Goal: Download file/media

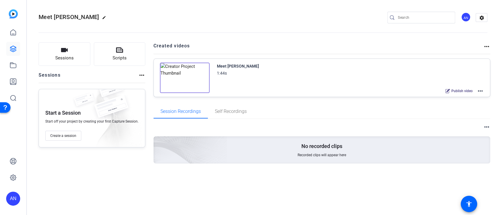
click at [191, 83] on img at bounding box center [185, 78] width 50 height 30
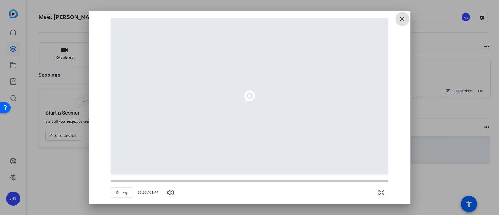
click at [403, 20] on mat-icon "close" at bounding box center [401, 18] width 7 height 7
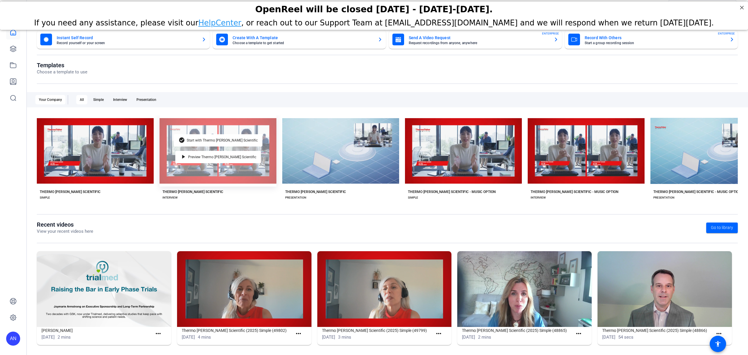
scroll to position [11, 0]
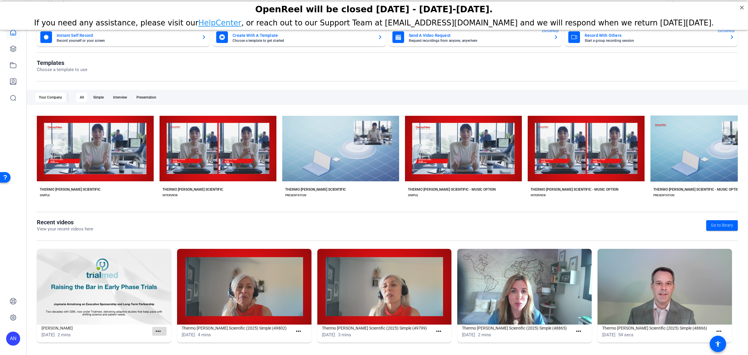
click at [159, 328] on mat-icon "more_horiz" at bounding box center [158, 330] width 7 height 7
click at [158, 333] on div at bounding box center [374, 177] width 748 height 355
click at [158, 333] on mat-icon "more_horiz" at bounding box center [158, 330] width 7 height 7
click at [251, 238] on div at bounding box center [374, 177] width 748 height 355
click at [715, 344] on mat-icon "accessibility" at bounding box center [717, 343] width 7 height 7
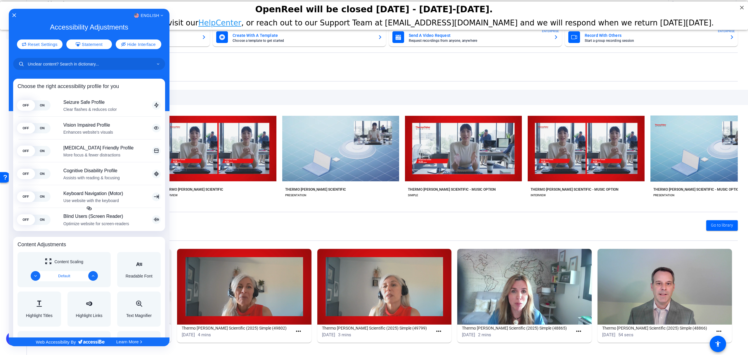
click at [16, 15] on div "English" at bounding box center [89, 16] width 161 height 8
click at [12, 15] on icon "Close Accessibility Interface" at bounding box center [14, 15] width 4 height 4
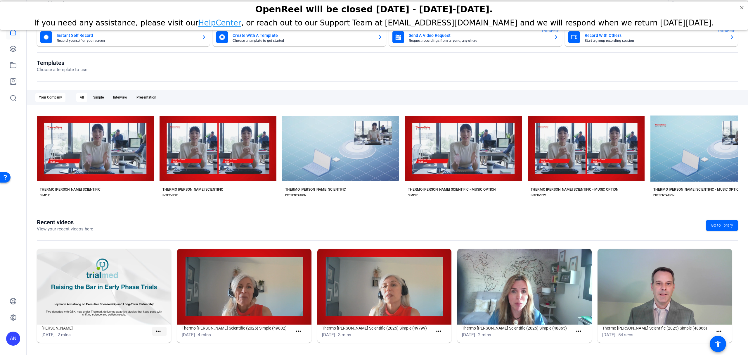
click at [156, 329] on mat-icon "more_horiz" at bounding box center [158, 330] width 7 height 7
click at [164, 341] on span "View" at bounding box center [169, 339] width 23 height 7
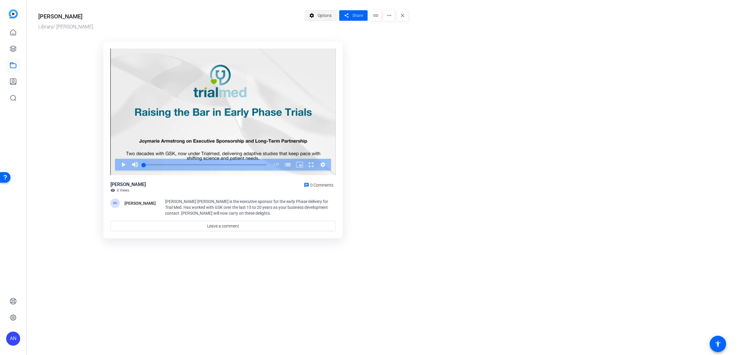
click at [329, 14] on span "Options" at bounding box center [325, 15] width 14 height 11
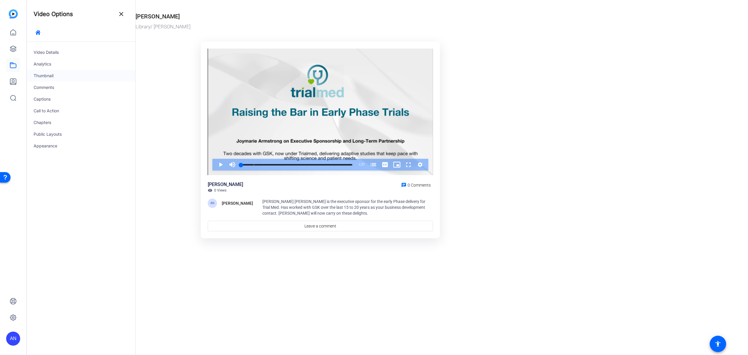
click at [60, 75] on div "Thumbnail" at bounding box center [81, 76] width 109 height 12
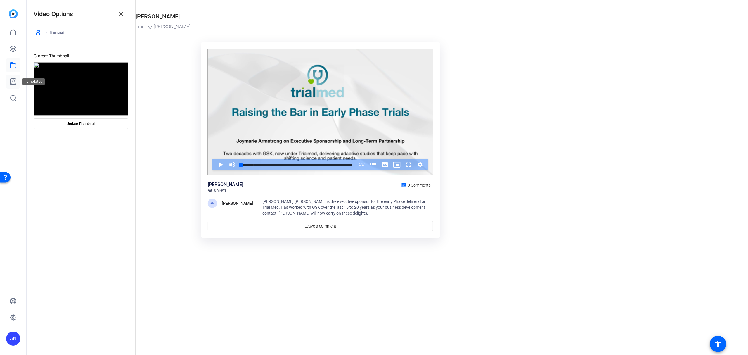
click at [14, 86] on link at bounding box center [13, 81] width 14 height 14
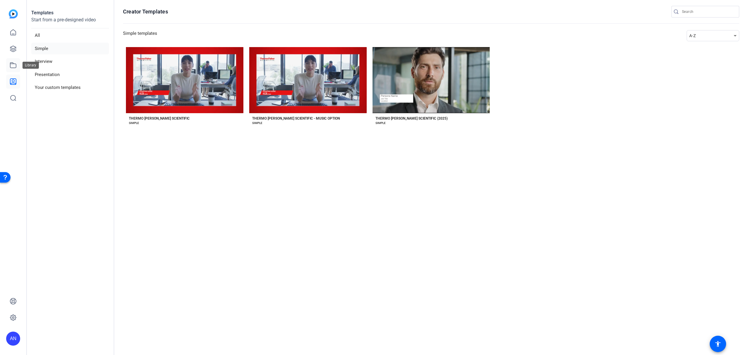
click at [14, 63] on icon at bounding box center [13, 65] width 7 height 7
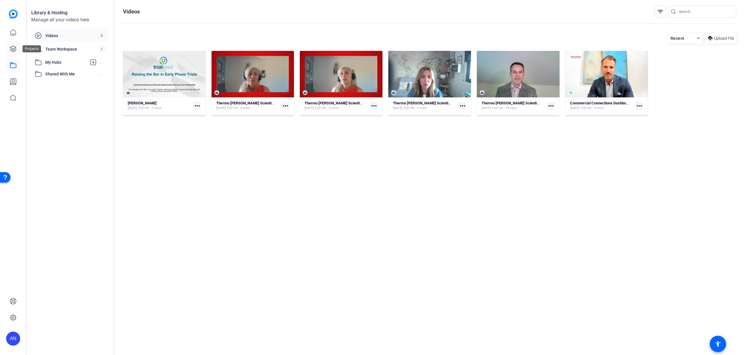
click at [15, 47] on icon at bounding box center [13, 49] width 6 height 6
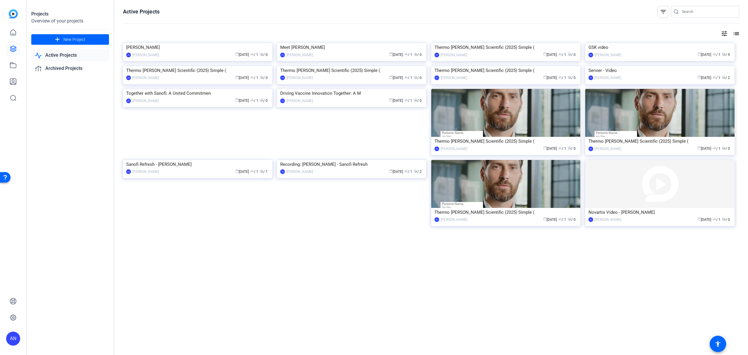
click at [67, 53] on link "Active Projects" at bounding box center [70, 55] width 78 height 12
click at [86, 148] on div "Projects Overview of your projects add New Project Active Projects Archived Pro…" at bounding box center [71, 177] width 88 height 355
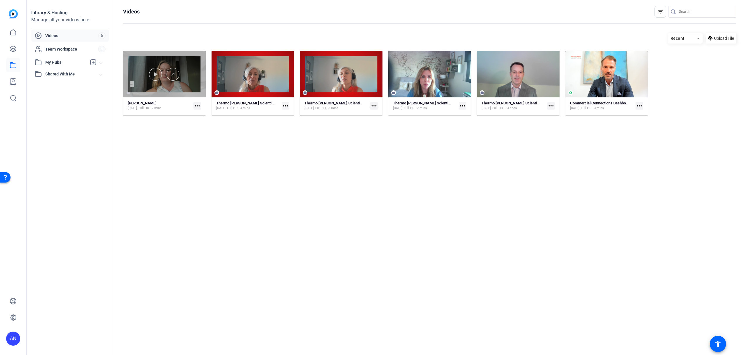
click at [180, 61] on div at bounding box center [164, 74] width 83 height 46
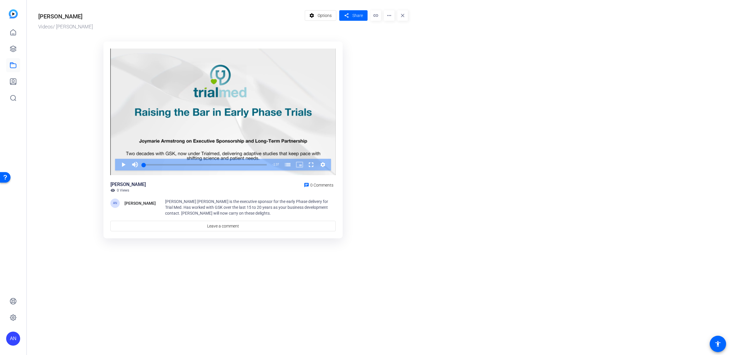
click at [435, 83] on or-hosting-video-details "Joymarie Videos / Joymarie settings Options share Share link more_horiz close V…" at bounding box center [386, 123] width 718 height 247
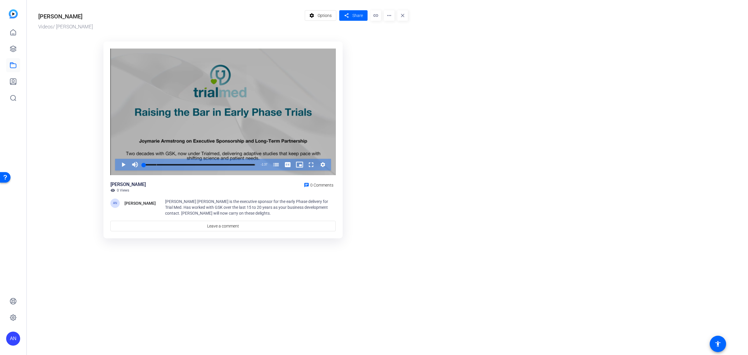
click at [186, 134] on div "Video Player" at bounding box center [222, 111] width 225 height 127
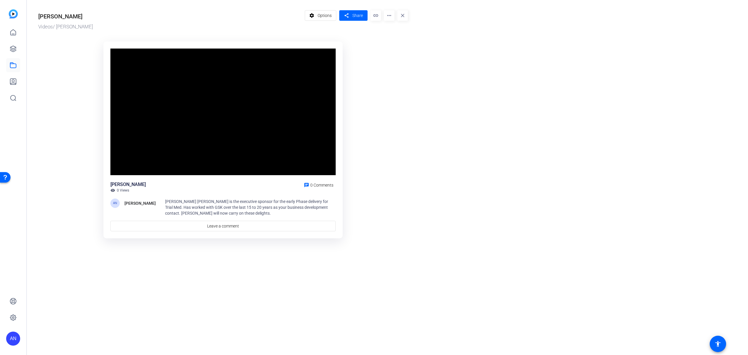
click at [377, 15] on mat-icon "link" at bounding box center [375, 15] width 11 height 11
click at [387, 15] on mat-icon "more_horiz" at bounding box center [389, 15] width 11 height 11
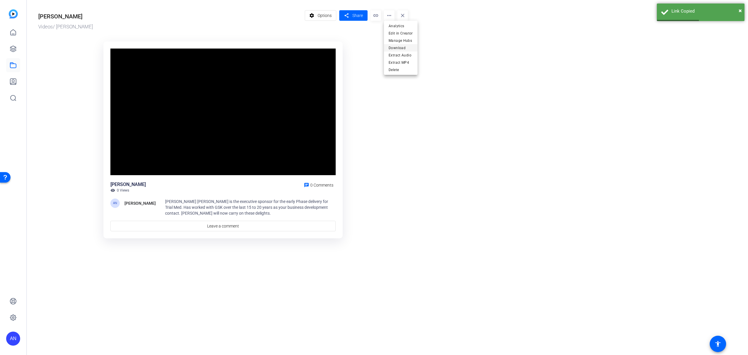
click at [399, 46] on span "Download" at bounding box center [400, 47] width 24 height 7
click at [577, 79] on or-hosting-video-details "Joymarie Videos / Joymarie settings Options share Share link more_horiz close V…" at bounding box center [386, 123] width 718 height 247
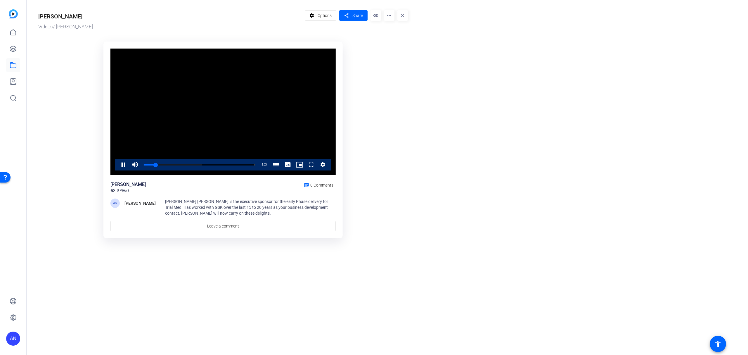
click at [394, 141] on ktd-grid "Video Player is loading. Play Video Pause Mute Current Time 0:10 / Duration 1:3…" at bounding box center [222, 140] width 369 height 204
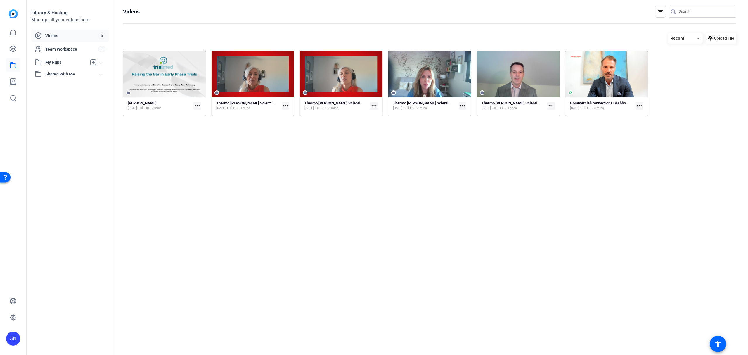
click at [255, 155] on hosting-listing "Recent Upload File Joymarie Aug 15, 2025 Full HD - 2 mins more_horiz Thermo Fis…" at bounding box center [429, 188] width 613 height 316
click at [98, 35] on span "6" at bounding box center [101, 35] width 7 height 6
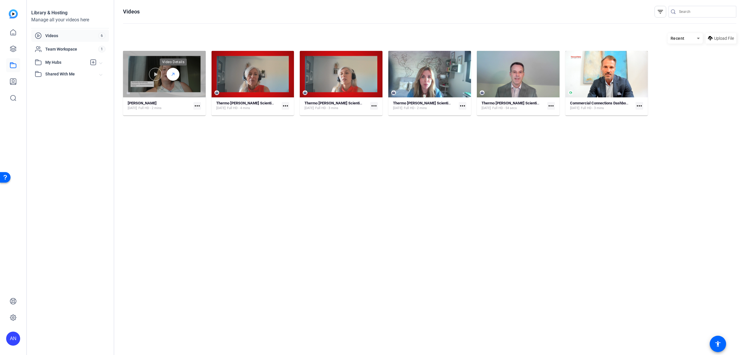
click at [174, 74] on icon at bounding box center [173, 74] width 5 height 7
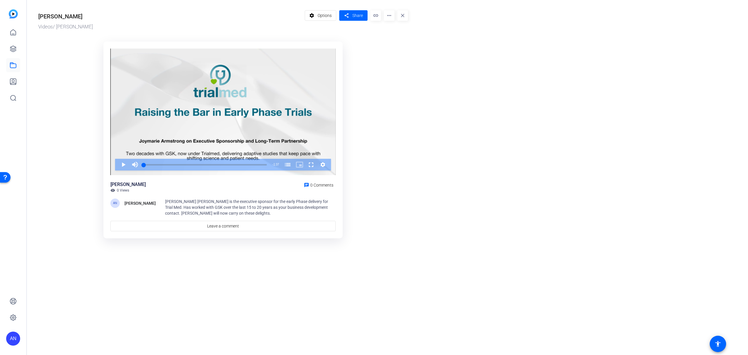
click at [389, 18] on mat-icon "more_horiz" at bounding box center [389, 15] width 11 height 11
click at [329, 13] on div at bounding box center [374, 177] width 748 height 355
click at [330, 16] on span "Options" at bounding box center [325, 15] width 14 height 11
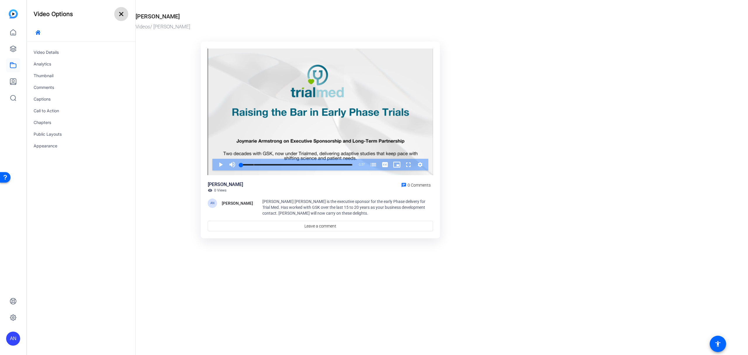
click at [123, 13] on mat-icon "close" at bounding box center [121, 14] width 7 height 7
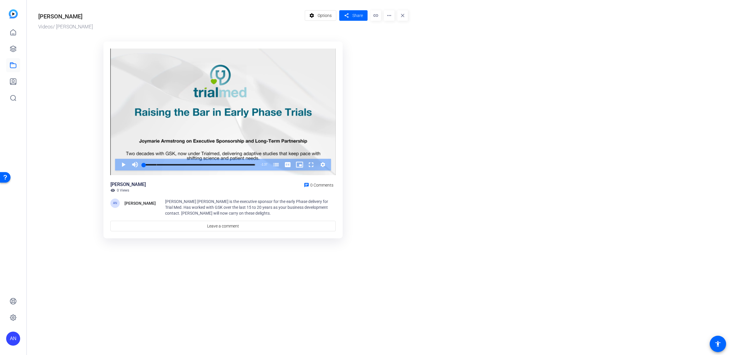
click at [389, 15] on mat-icon "more_horiz" at bounding box center [389, 15] width 11 height 11
click at [407, 30] on span "Edit in Creator" at bounding box center [400, 33] width 24 height 7
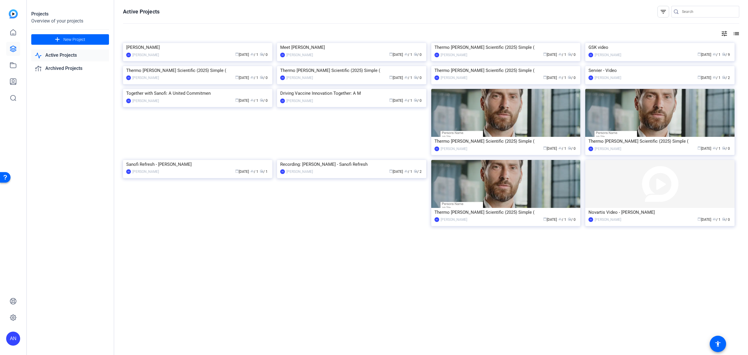
click at [67, 56] on link "Active Projects" at bounding box center [70, 55] width 78 height 12
click at [56, 42] on mat-icon "add" at bounding box center [57, 39] width 7 height 7
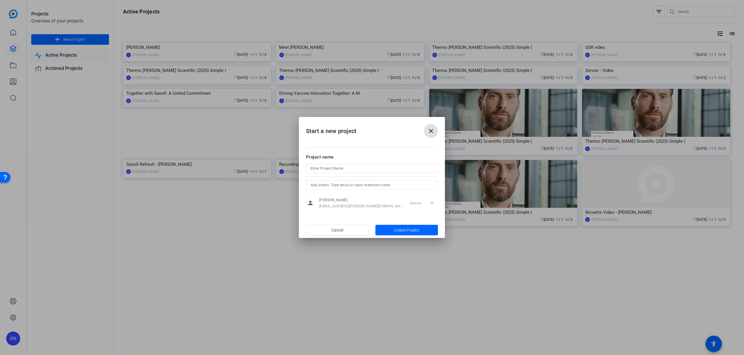
click at [437, 129] on span at bounding box center [431, 131] width 14 height 14
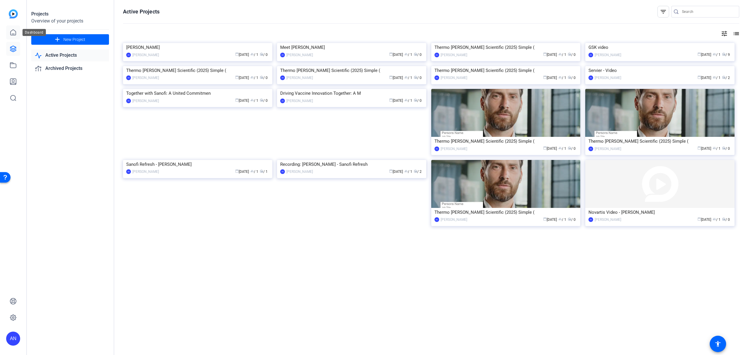
click at [13, 34] on icon at bounding box center [13, 32] width 7 height 7
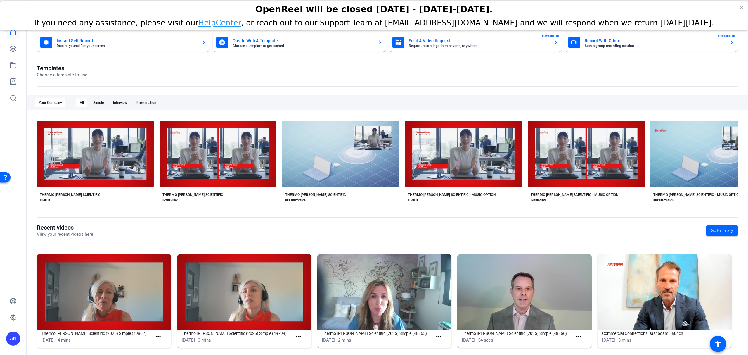
scroll to position [11, 0]
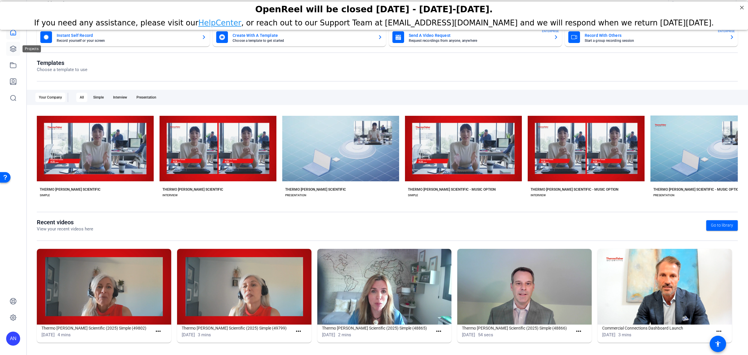
click at [14, 53] on link at bounding box center [13, 49] width 14 height 14
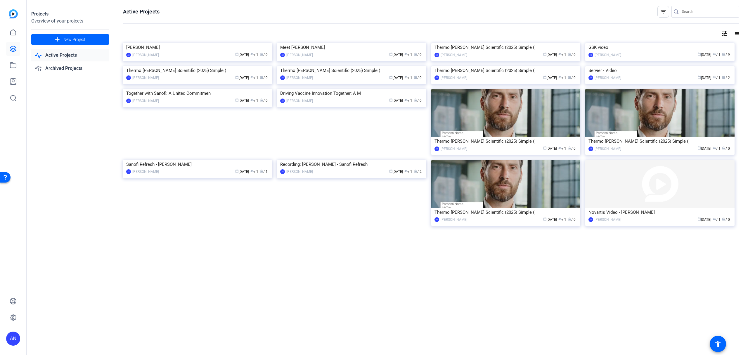
click at [72, 58] on link "Active Projects" at bounding box center [70, 55] width 78 height 12
click at [73, 65] on link "Archived Projects" at bounding box center [70, 69] width 78 height 12
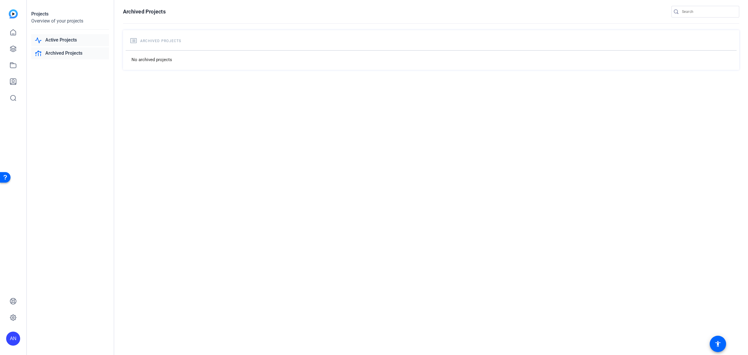
click at [66, 41] on link "Active Projects" at bounding box center [70, 40] width 78 height 12
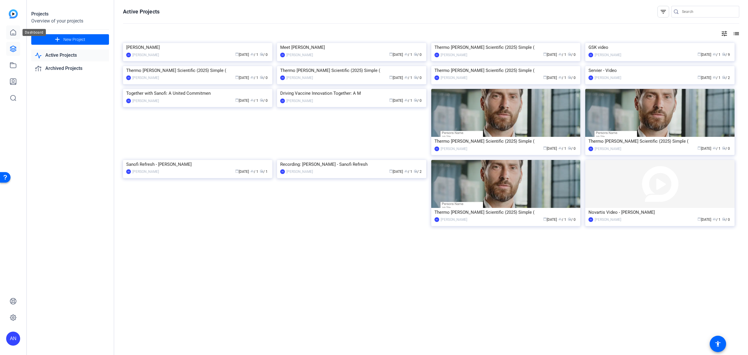
click at [11, 33] on icon at bounding box center [13, 33] width 5 height 6
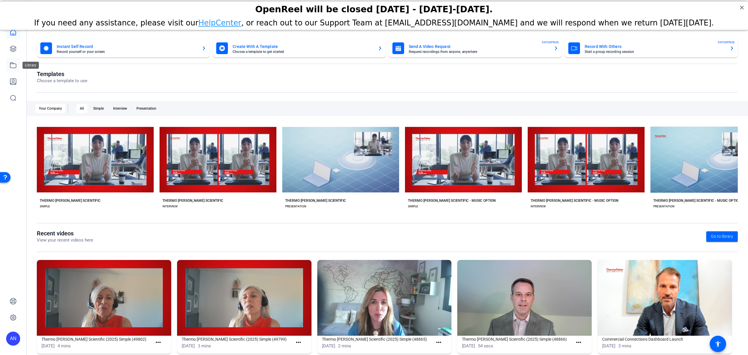
click at [9, 63] on link at bounding box center [13, 65] width 14 height 14
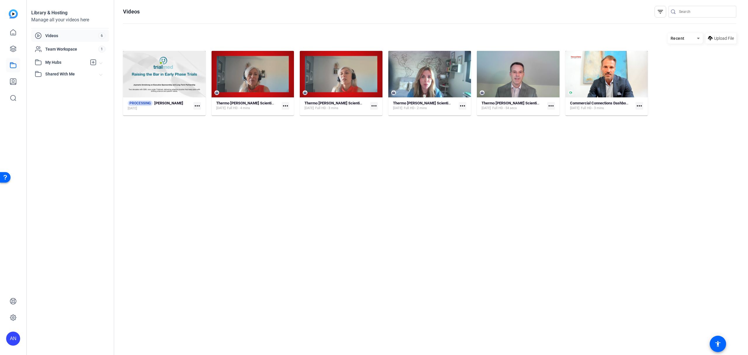
click at [197, 107] on mat-icon "more_horiz" at bounding box center [197, 106] width 8 height 8
click at [205, 159] on div at bounding box center [374, 177] width 748 height 355
click at [199, 153] on hosting-listing "Recent Upload File Joymarie Aug 15, 2025 Full HD - 2 mins more_horiz Thermo Fis…" at bounding box center [429, 188] width 613 height 316
click at [399, 195] on hosting-listing "Recent Upload File Joymarie Aug 15, 2025 Full HD - 2 mins more_horiz Thermo Fis…" at bounding box center [429, 188] width 613 height 316
click at [195, 105] on mat-icon "more_horiz" at bounding box center [197, 106] width 8 height 8
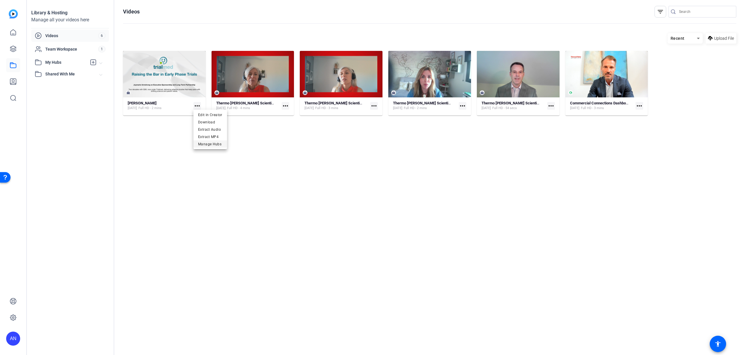
click at [213, 145] on span "Manage Hubs" at bounding box center [210, 143] width 24 height 7
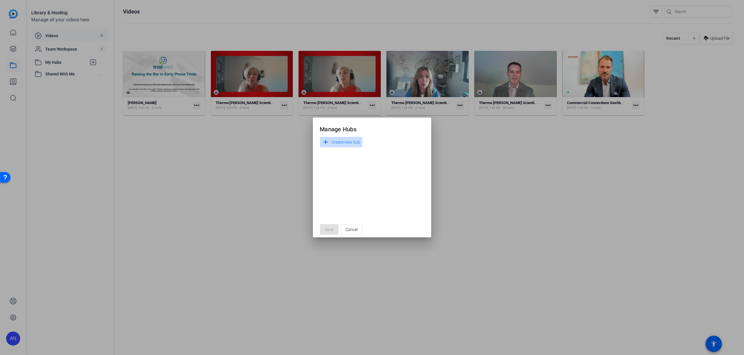
click at [355, 140] on span "Create new hub" at bounding box center [346, 141] width 28 height 7
click at [355, 140] on input at bounding box center [352, 141] width 55 height 7
click at [418, 140] on span at bounding box center [414, 141] width 19 height 14
click at [352, 231] on span "Cancel" at bounding box center [352, 229] width 12 height 11
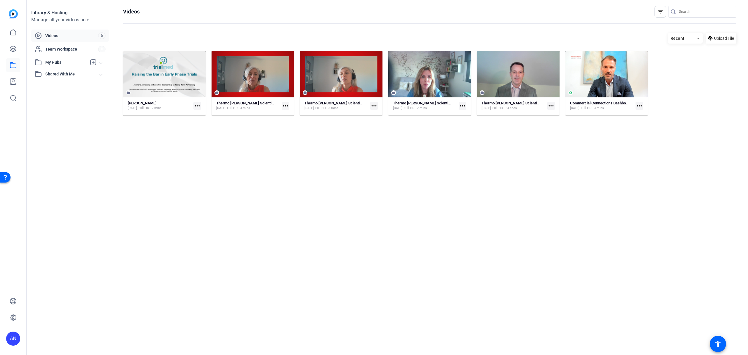
click at [199, 105] on mat-icon "more_horiz" at bounding box center [197, 106] width 8 height 8
click at [209, 114] on span "Edit in Creator" at bounding box center [210, 114] width 24 height 7
click at [196, 101] on div "PROCESSING Joymarie Aug 15, 2025 more_horiz" at bounding box center [164, 105] width 73 height 10
click at [196, 102] on mat-icon "more_horiz" at bounding box center [197, 106] width 8 height 8
click at [192, 146] on div at bounding box center [374, 177] width 748 height 355
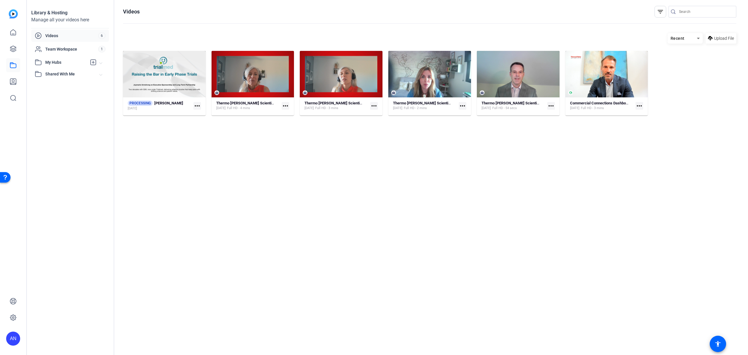
click at [200, 104] on mat-icon "more_horiz" at bounding box center [197, 106] width 8 height 8
click at [172, 131] on div at bounding box center [374, 177] width 748 height 355
click at [197, 106] on mat-icon "more_horiz" at bounding box center [197, 106] width 8 height 8
click at [207, 123] on span "Download" at bounding box center [210, 121] width 24 height 7
click at [197, 107] on mat-icon "more_horiz" at bounding box center [197, 106] width 8 height 8
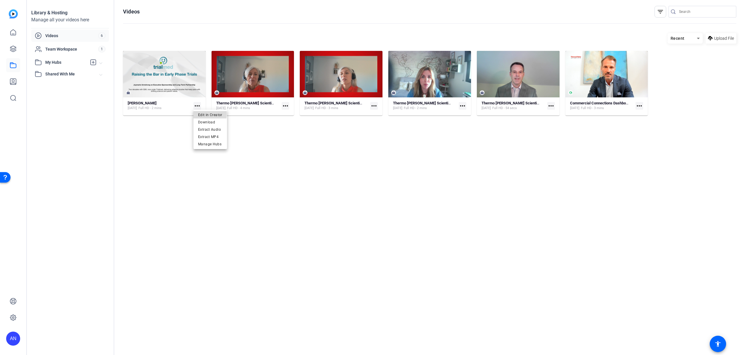
click at [202, 113] on span "Edit in Creator" at bounding box center [210, 114] width 24 height 7
